Goal: Register for event/course

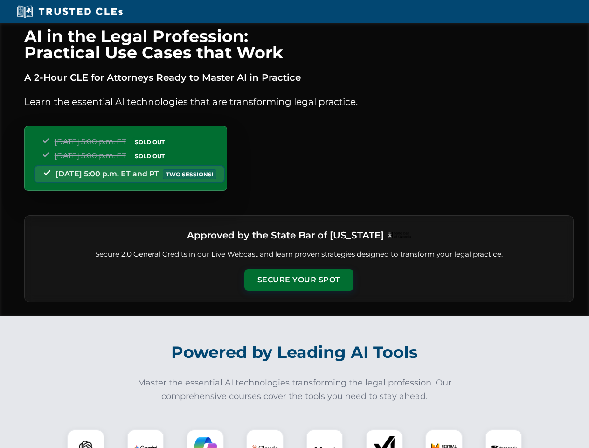
click at [299, 280] on button "Secure Your Spot" at bounding box center [298, 279] width 109 height 21
click at [86, 439] on img at bounding box center [85, 447] width 27 height 27
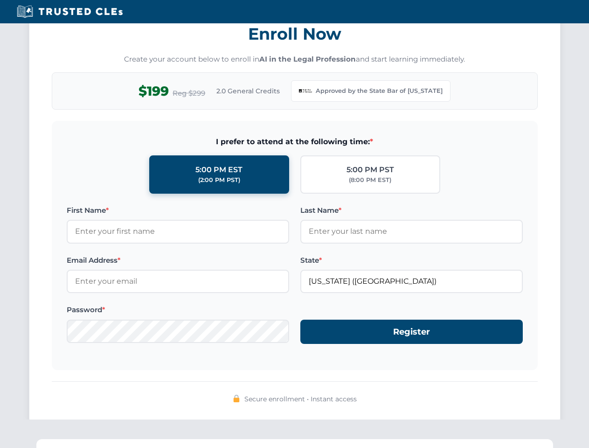
scroll to position [909, 0]
